Goal: Task Accomplishment & Management: Complete application form

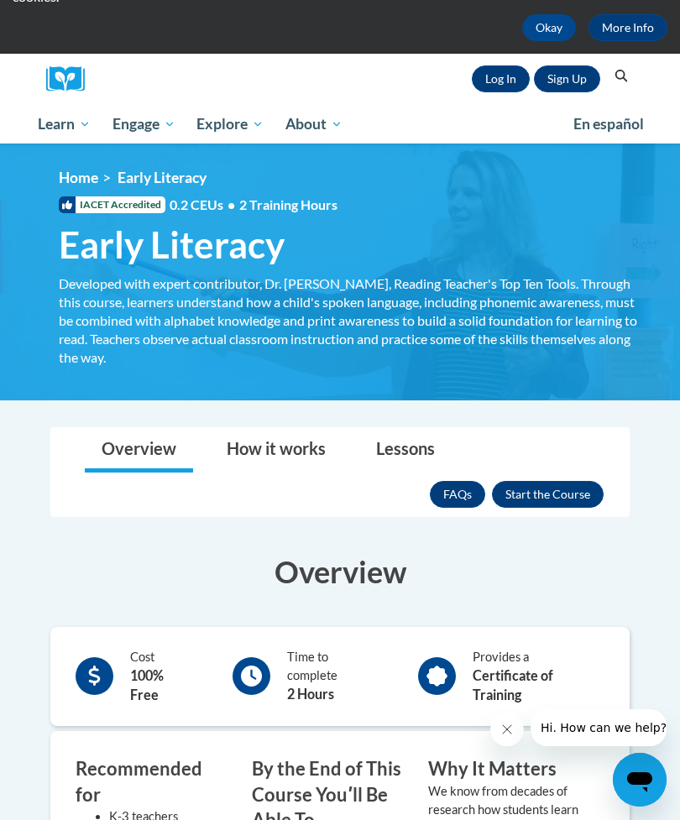
scroll to position [114, 0]
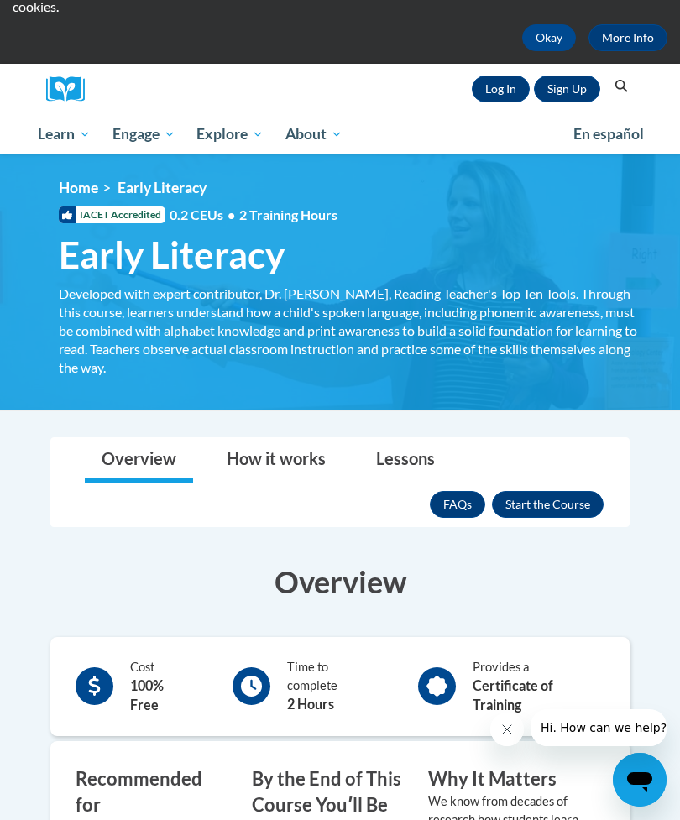
click at [577, 494] on button "Enroll" at bounding box center [548, 504] width 112 height 27
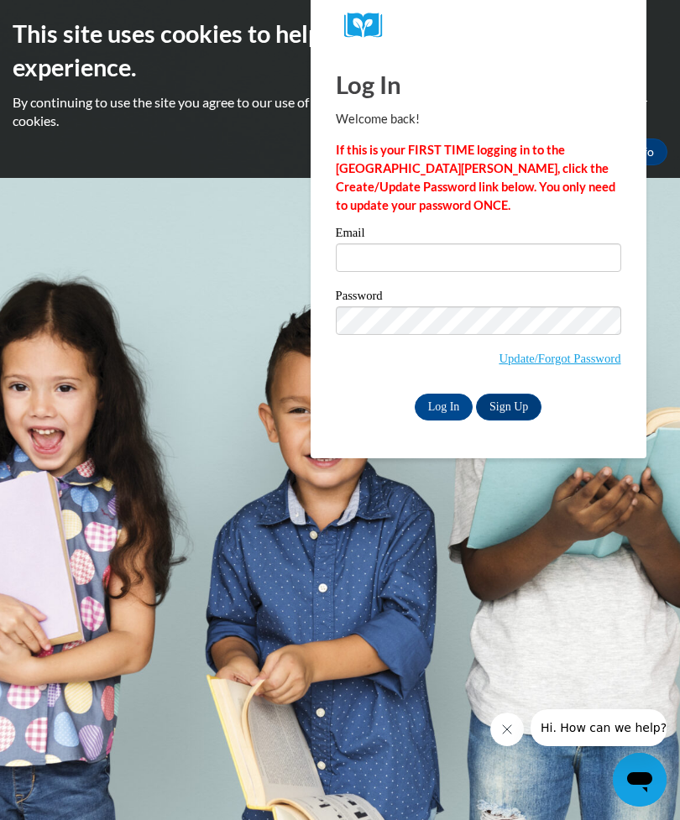
click at [524, 404] on link "Sign Up" at bounding box center [508, 407] width 65 height 27
click at [593, 345] on span "Update/Forgot Password" at bounding box center [478, 341] width 285 height 70
click at [514, 403] on link "Sign Up" at bounding box center [508, 407] width 65 height 27
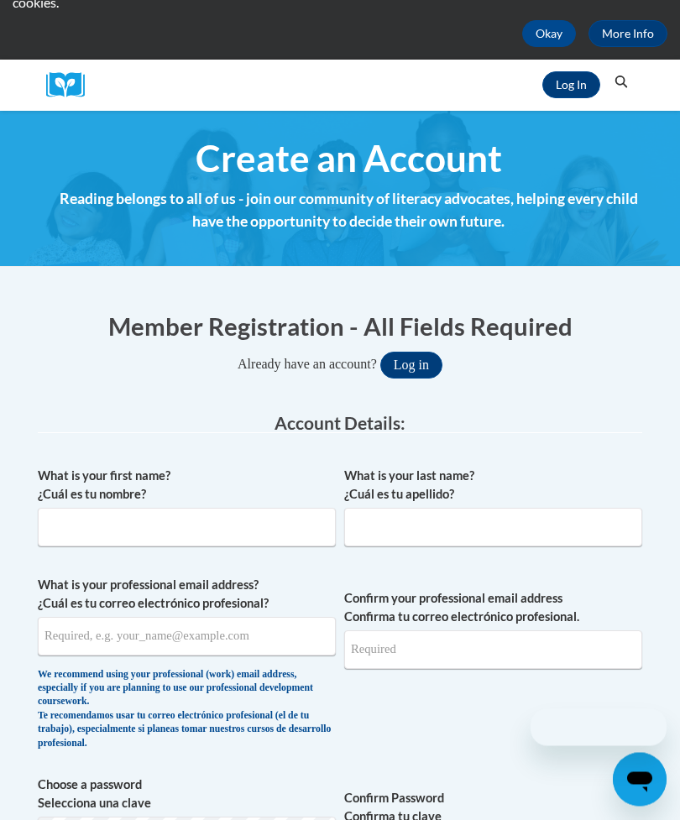
scroll to position [118, 0]
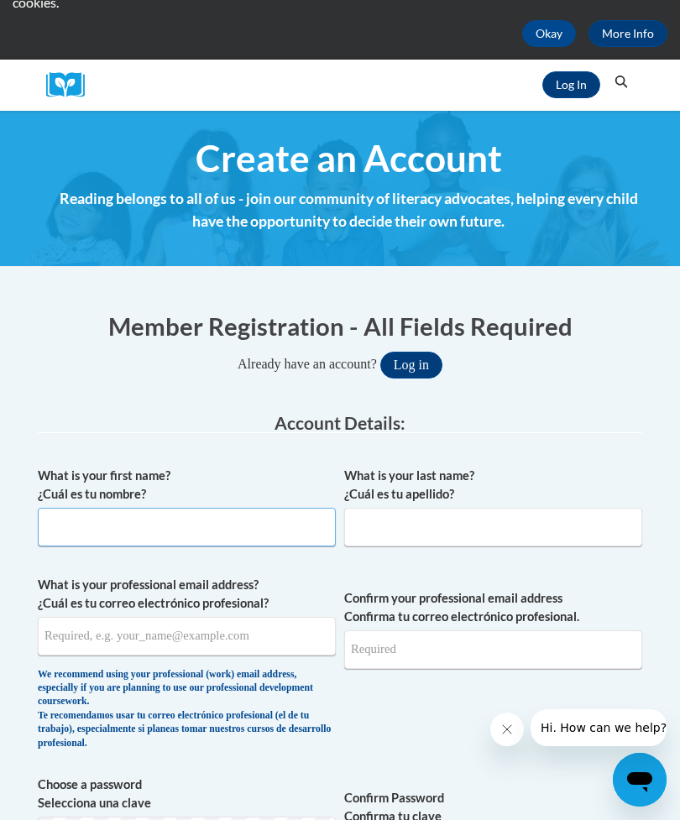
click at [60, 518] on input "What is your first name? ¿Cuál es tu nombre?" at bounding box center [187, 527] width 298 height 39
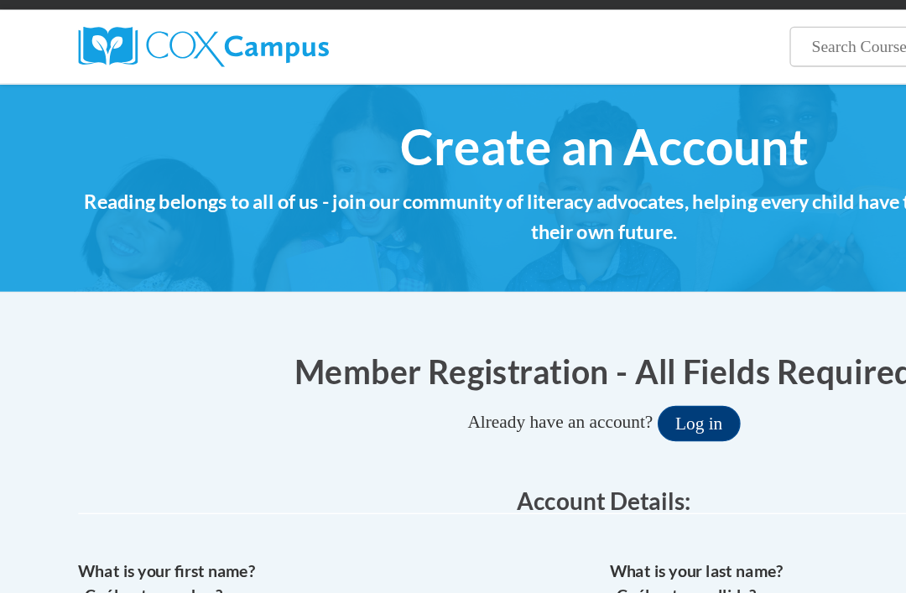
scroll to position [135, 0]
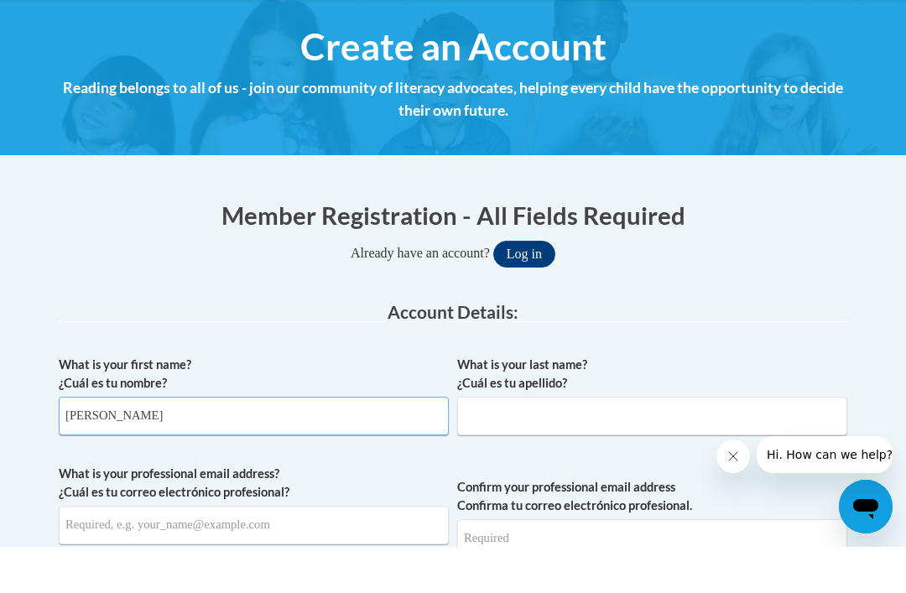
type input "Avery"
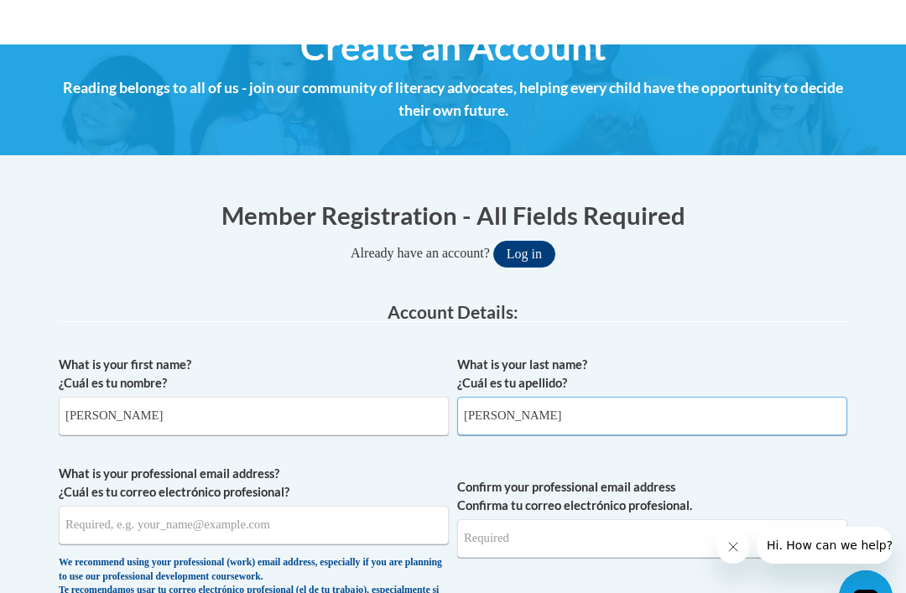
scroll to position [279, 0]
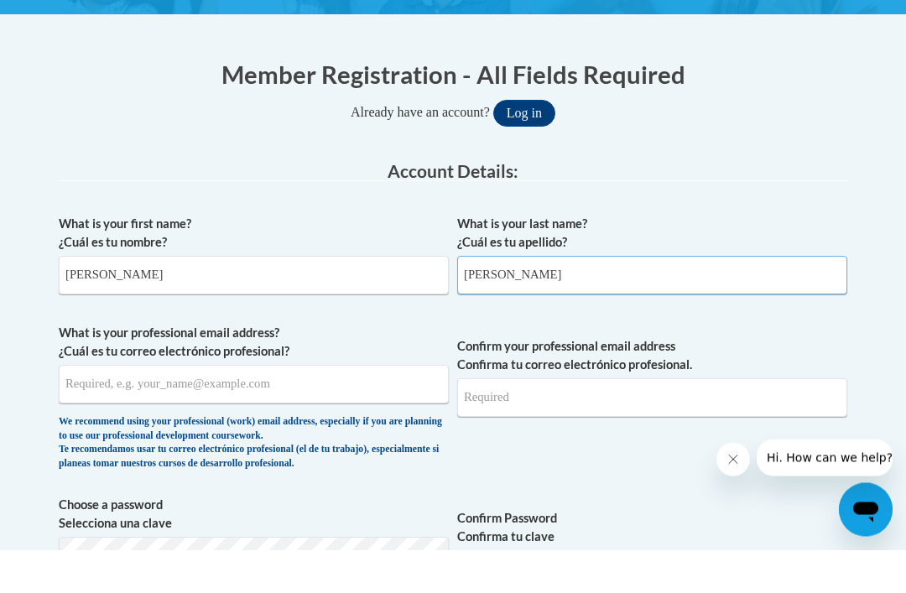
type input "Morgan"
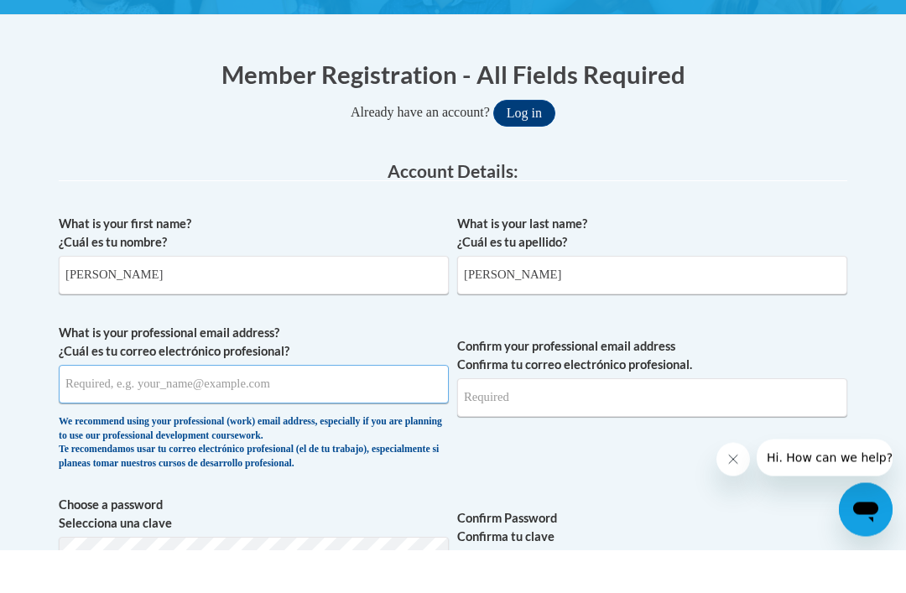
click at [90, 409] on input "What is your professional email address? ¿Cuál es tu correo electrónico profesi…" at bounding box center [254, 428] width 390 height 39
type input "amorg134@students.kennesaw.edu"
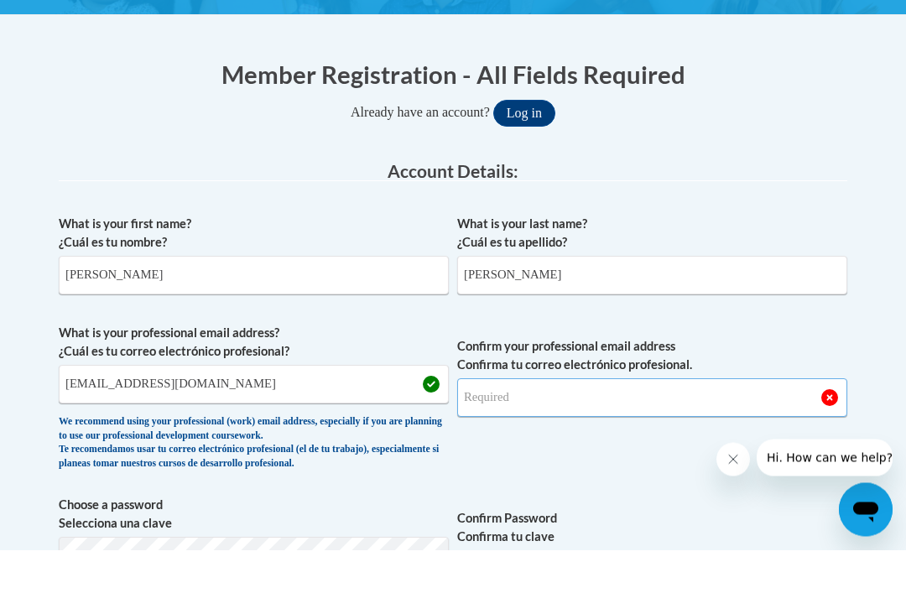
click at [632, 422] on input "Confirm your professional email address Confirma tu correo electrónico profesio…" at bounding box center [652, 441] width 390 height 39
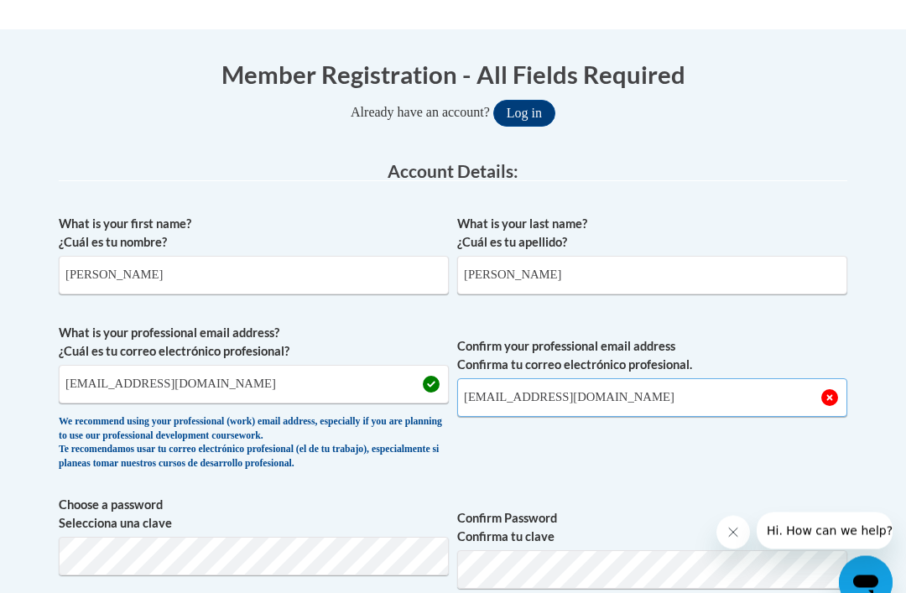
scroll to position [352, 0]
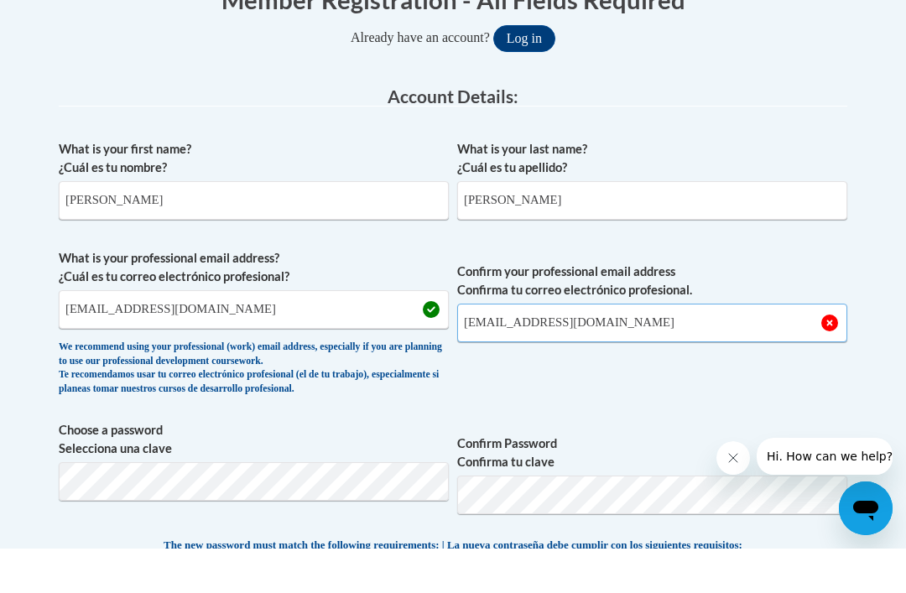
type input "amorg134@students.kennesaw.edu"
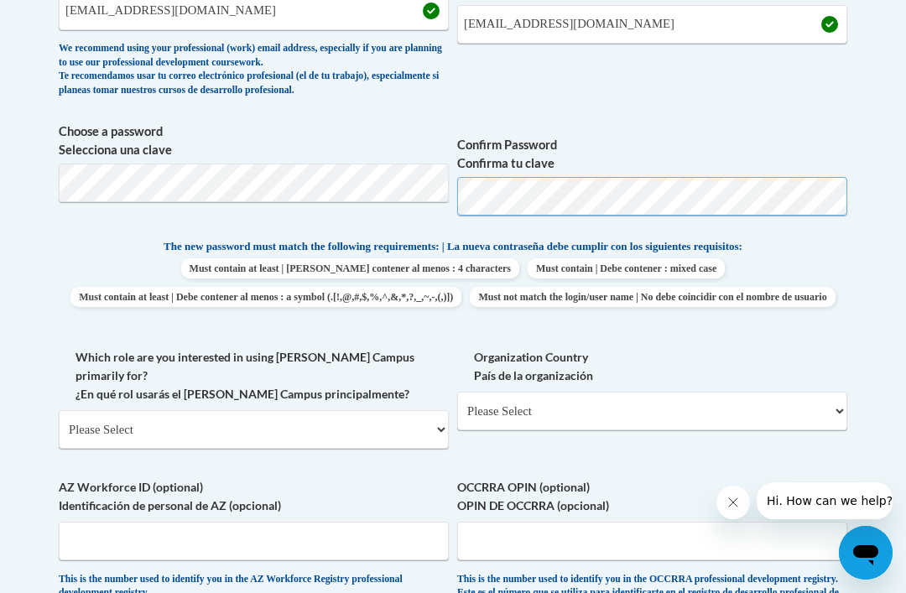
scroll to position [701, 0]
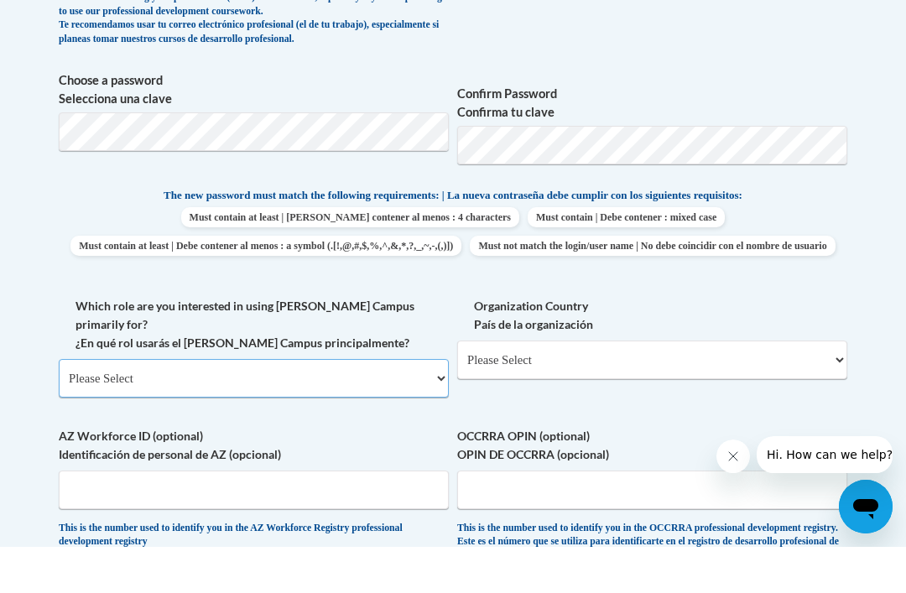
click at [94, 405] on select "Please Select College/University | Colegio/Universidad Community/Nonprofit Part…" at bounding box center [254, 424] width 390 height 39
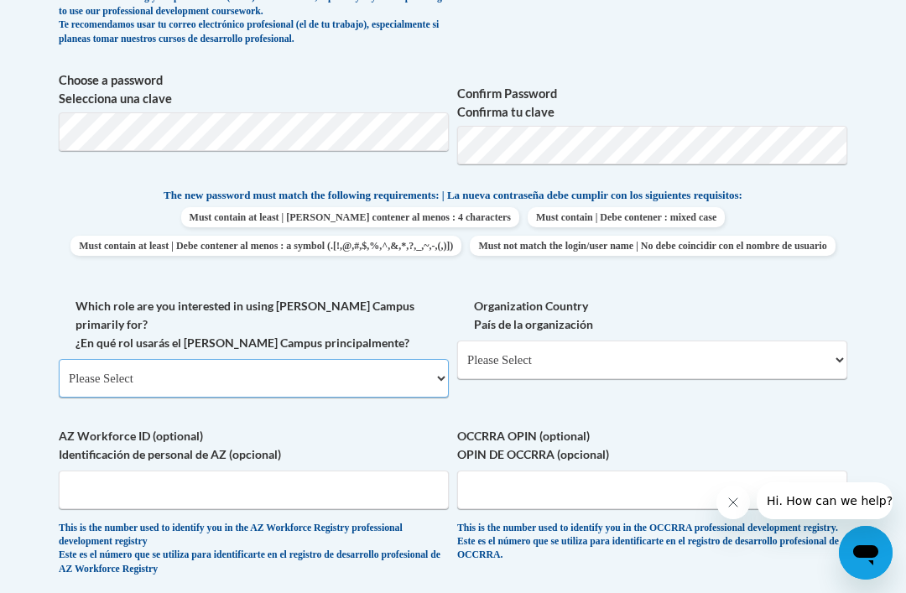
select select "5a18ea06-2b54-4451-96f2-d152daf9eac5"
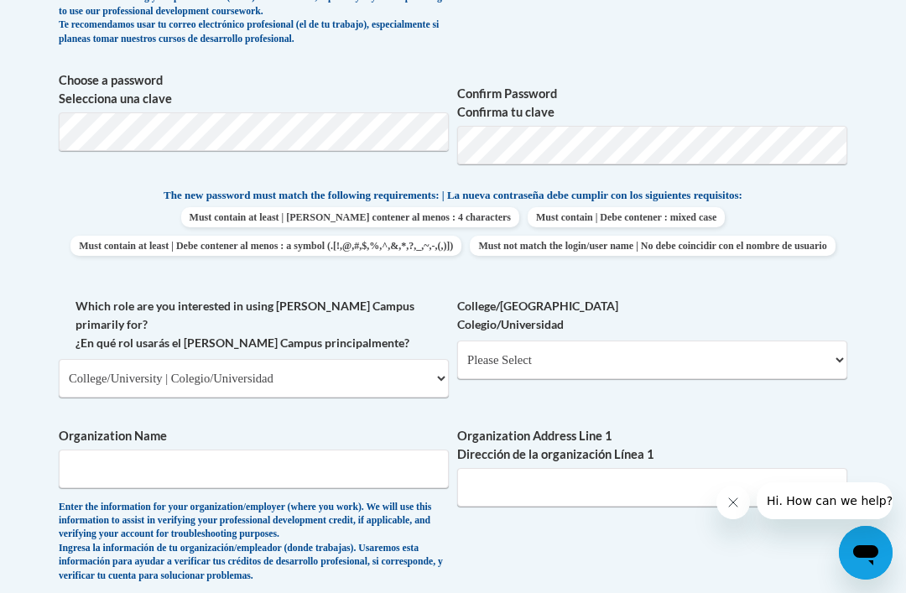
click at [526, 352] on select "Please Select College/University Staff | Empleado universitario College/Univers…" at bounding box center [652, 360] width 390 height 39
click at [498, 353] on select "Please Select College/University Staff | Empleado universitario College/Univers…" at bounding box center [652, 360] width 390 height 39
select select "99b32b07-cffc-426c-8bf6-0cd77760d84b"
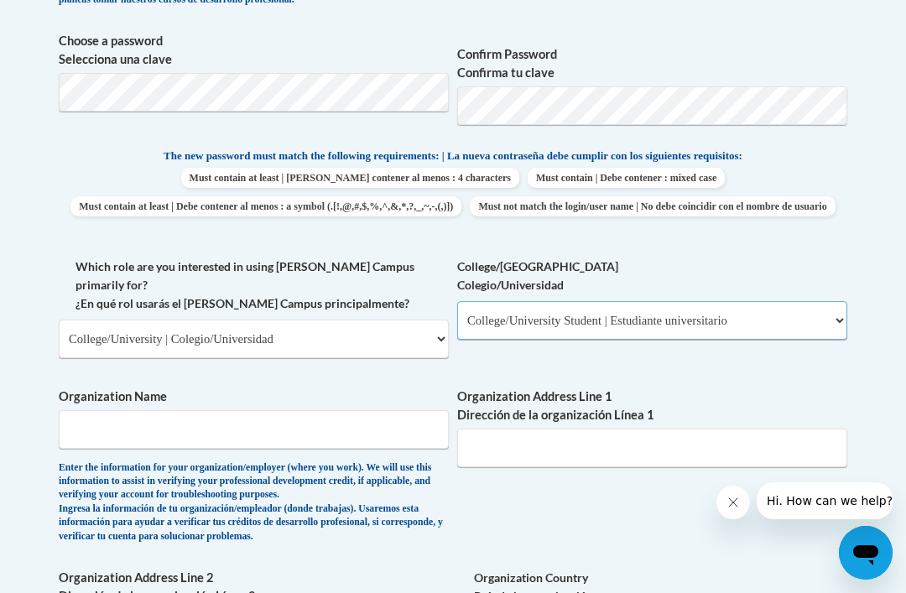
scroll to position [864, 0]
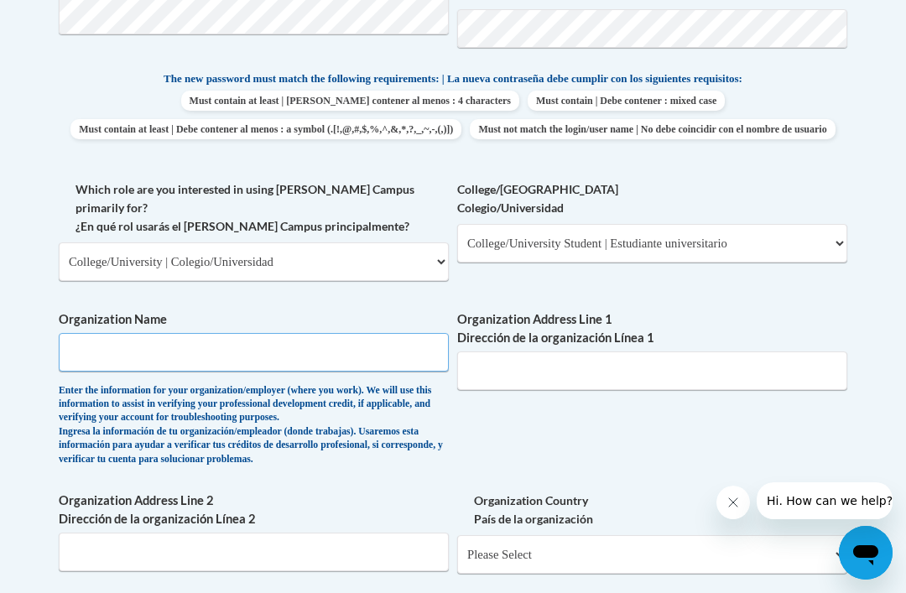
click at [97, 333] on input "Organization Name" at bounding box center [254, 352] width 390 height 39
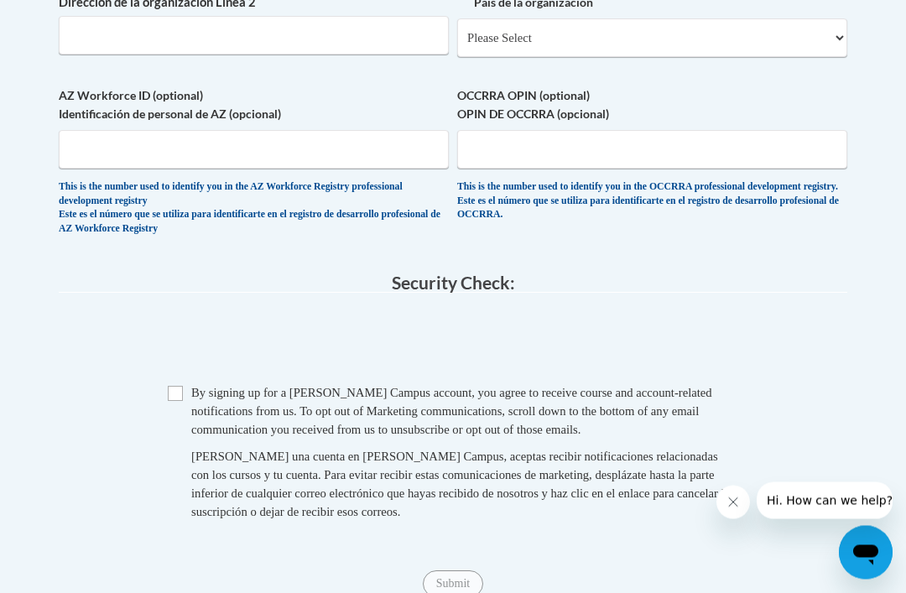
scroll to position [1381, 0]
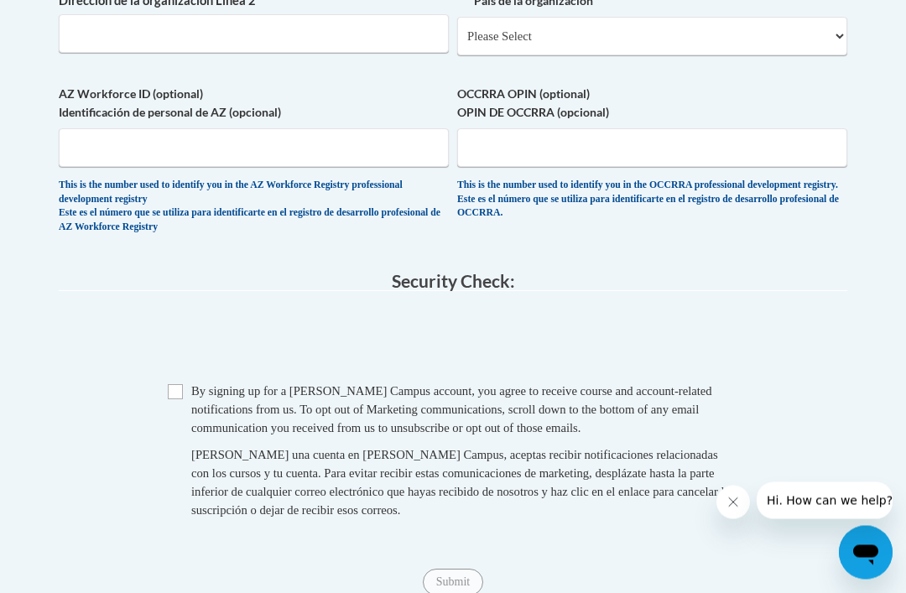
click at [180, 385] on input "Checkbox" at bounding box center [175, 392] width 15 height 15
checkbox input "true"
click at [447, 569] on input "Submit" at bounding box center [453, 582] width 60 height 27
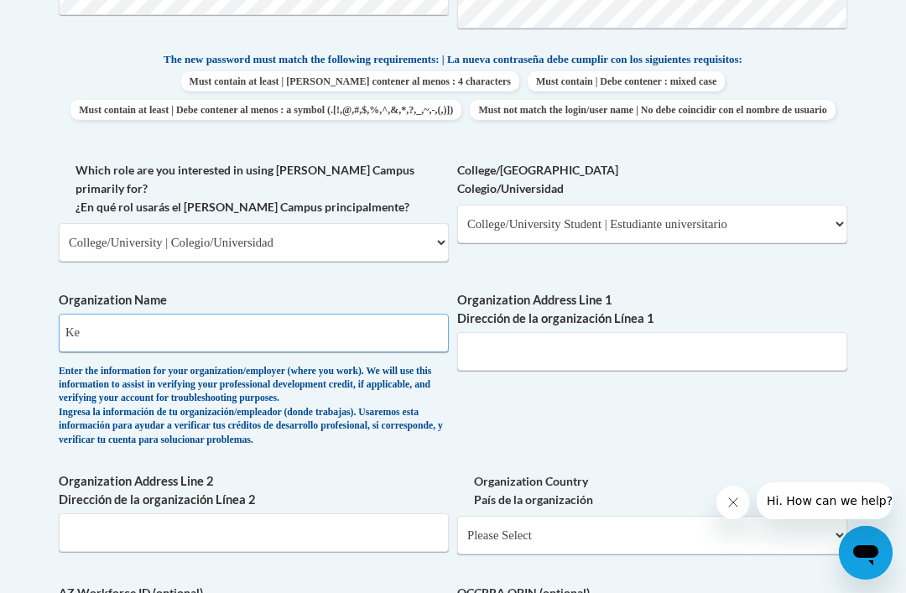
type input "K"
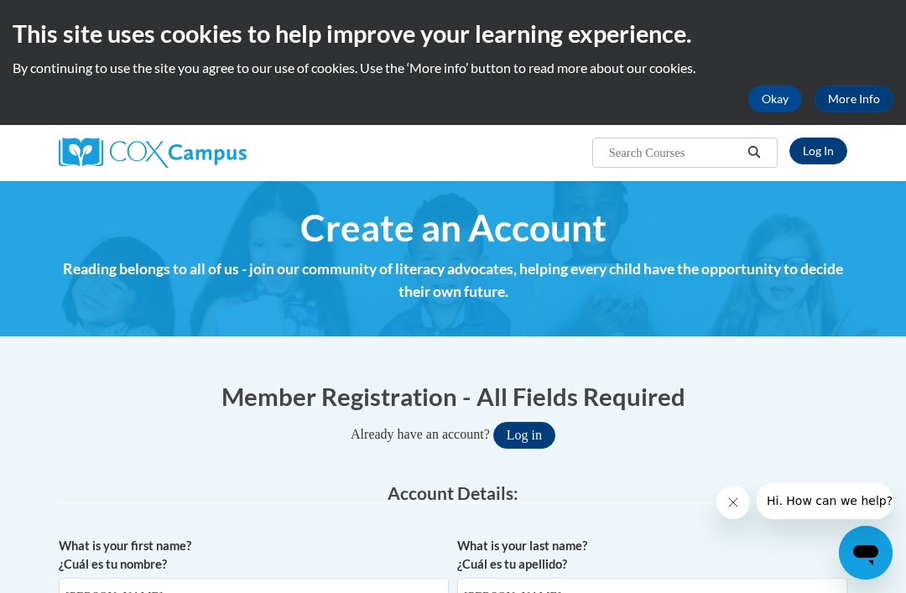
scroll to position [864, 0]
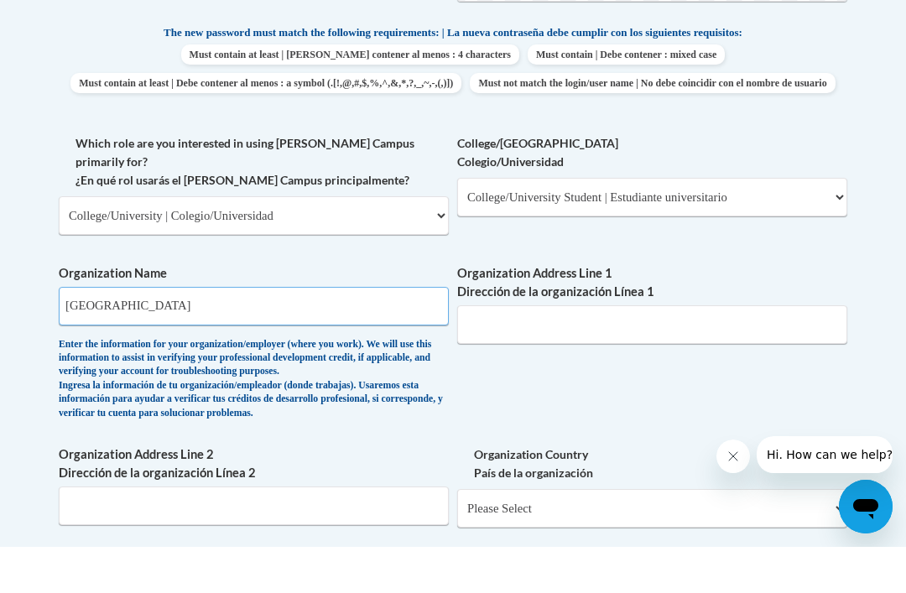
type input "Kennesaw State University"
click at [525, 352] on input "Organization Address Line 1 Dirección de la organización Línea 1" at bounding box center [652, 371] width 390 height 39
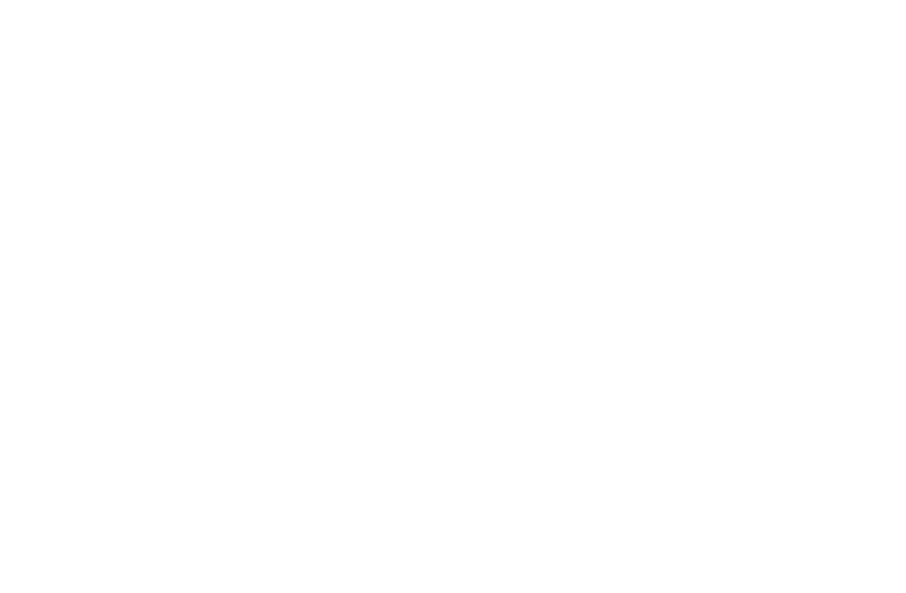
scroll to position [0, 0]
